Goal: Transaction & Acquisition: Obtain resource

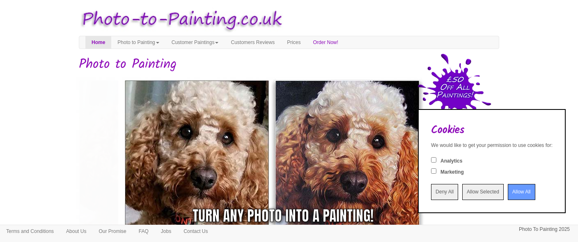
click at [510, 191] on input "Allow All" at bounding box center [522, 192] width 28 height 16
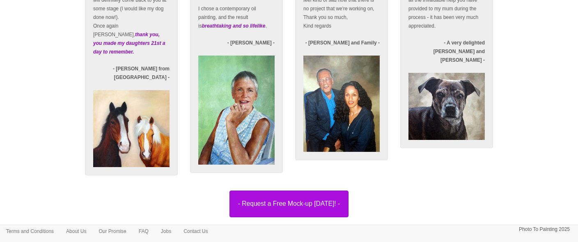
scroll to position [1455, 0]
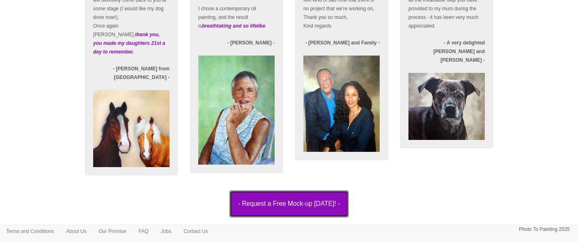
click at [328, 197] on button "- Request a Free Mock-up [DATE]! -" at bounding box center [289, 203] width 119 height 26
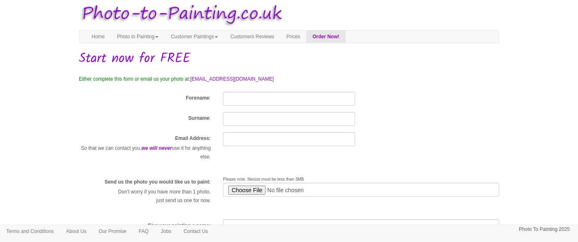
scroll to position [6, 0]
click at [261, 99] on input "Forename" at bounding box center [289, 98] width 132 height 14
type input "H"
type input "Connery"
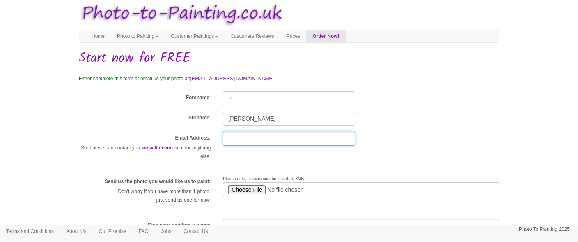
type input "heatherconnery16@gmail.com"
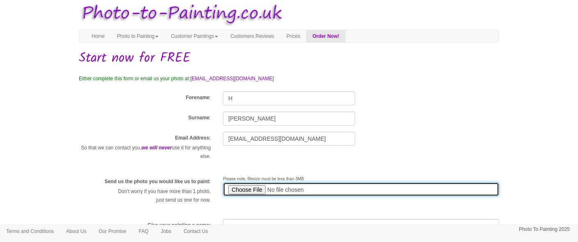
click at [255, 190] on input "file" at bounding box center [361, 189] width 276 height 14
type input "C:\fakepath\Screenshot_20250926_120708_Chrome.jpg"
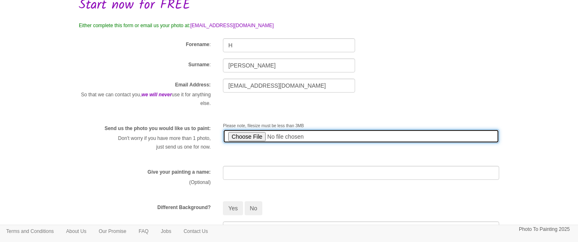
scroll to position [97, 0]
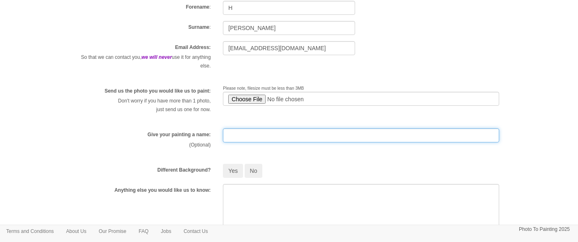
click at [256, 138] on input "text" at bounding box center [361, 135] width 276 height 14
type input "Honeymoon"
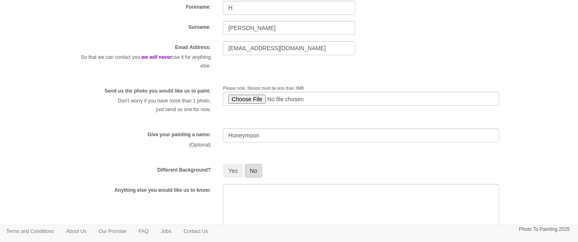
click at [257, 166] on button "No" at bounding box center [254, 170] width 18 height 14
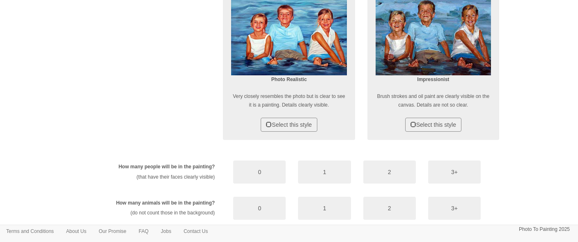
scroll to position [346, 0]
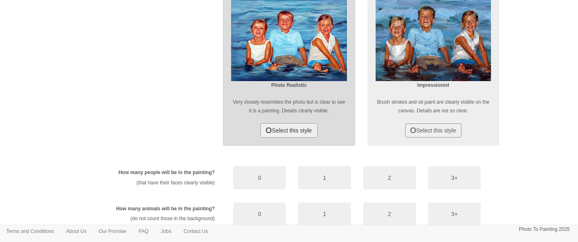
click at [303, 129] on button "Select this style" at bounding box center [289, 130] width 56 height 14
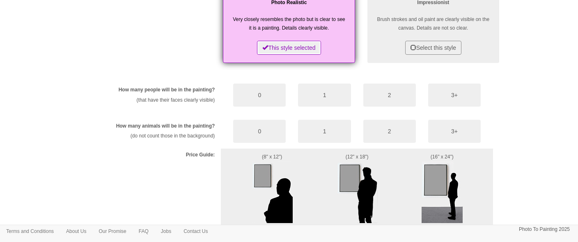
scroll to position [435, 0]
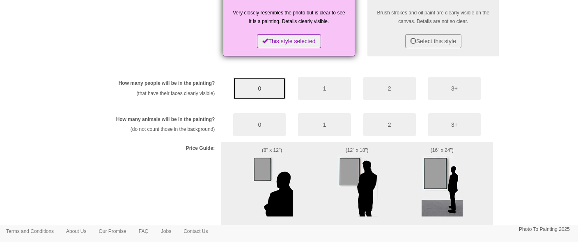
click at [268, 89] on button "0" at bounding box center [259, 88] width 53 height 23
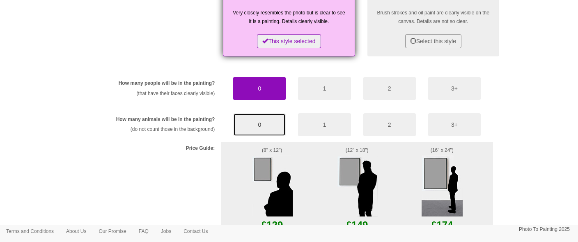
click at [267, 123] on button "0" at bounding box center [259, 124] width 53 height 23
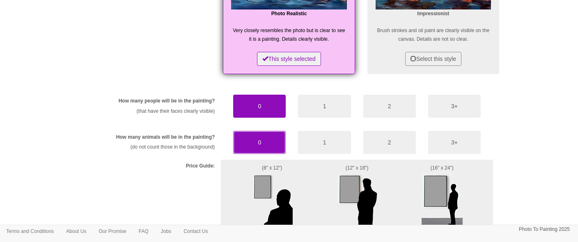
scroll to position [417, 0]
click at [265, 181] on img at bounding box center [272, 203] width 41 height 62
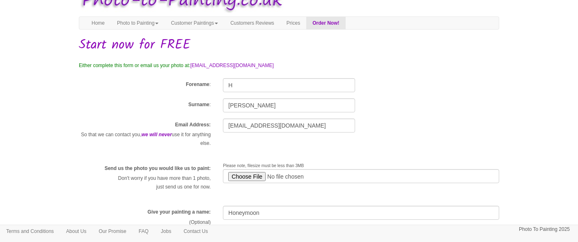
scroll to position [18, 0]
